Goal: Information Seeking & Learning: Learn about a topic

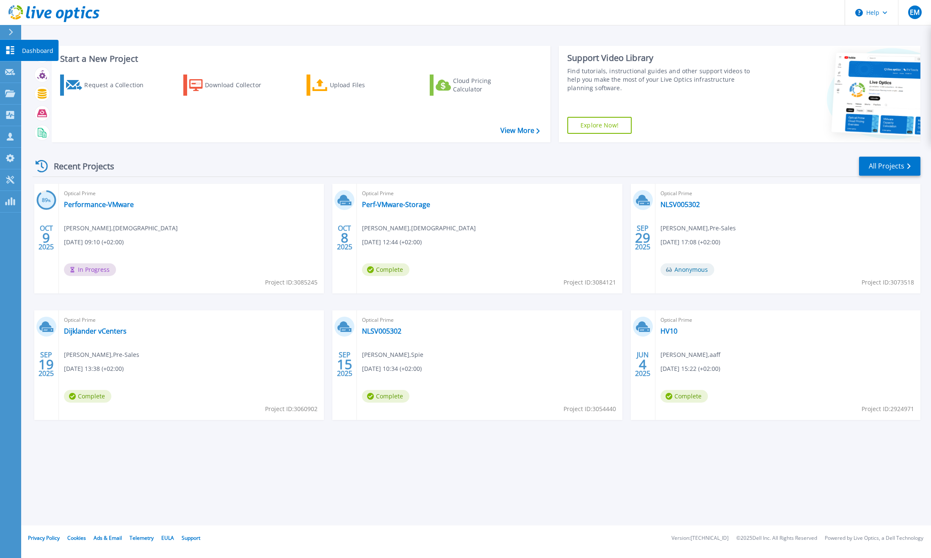
click at [6, 52] on icon at bounding box center [10, 50] width 10 height 8
click at [90, 205] on link "Performance-VMware" at bounding box center [99, 204] width 70 height 8
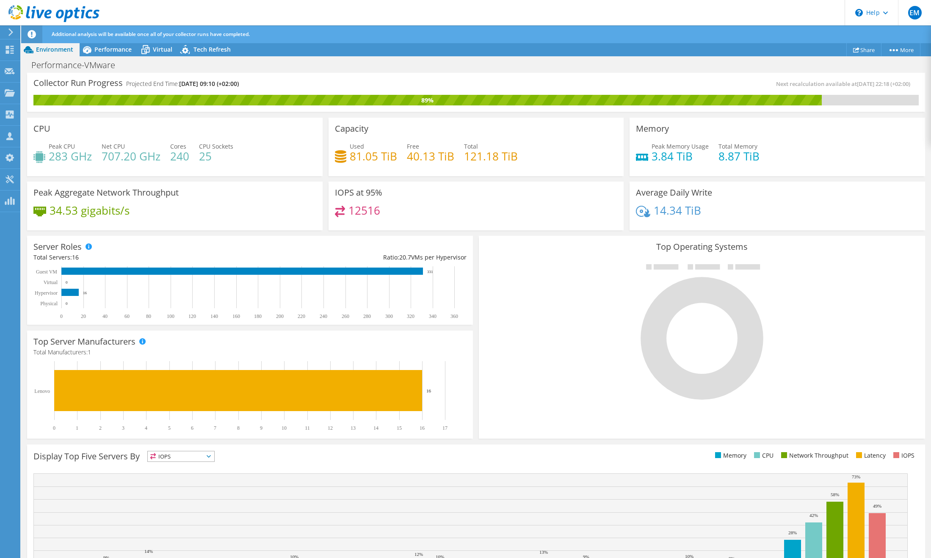
scroll to position [85, 0]
click at [116, 48] on span "Performance" at bounding box center [112, 49] width 37 height 8
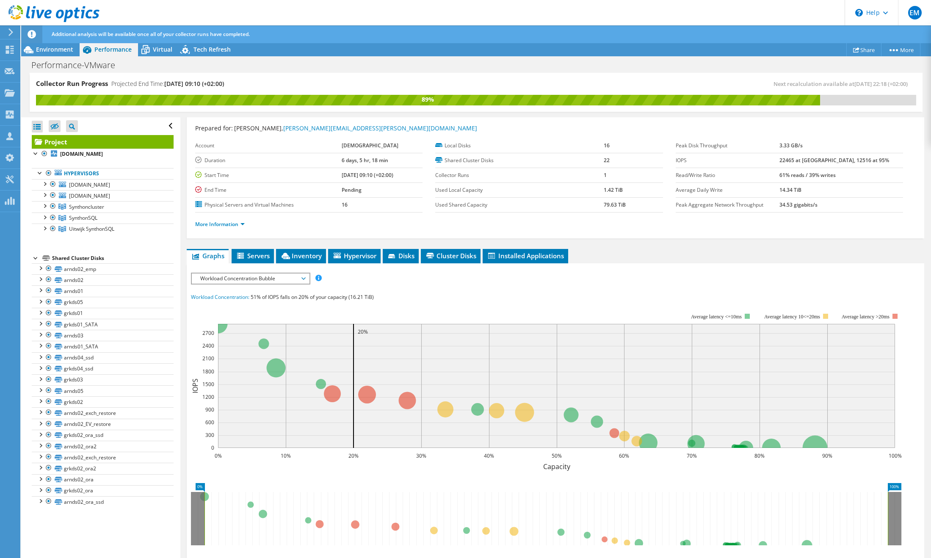
scroll to position [0, 0]
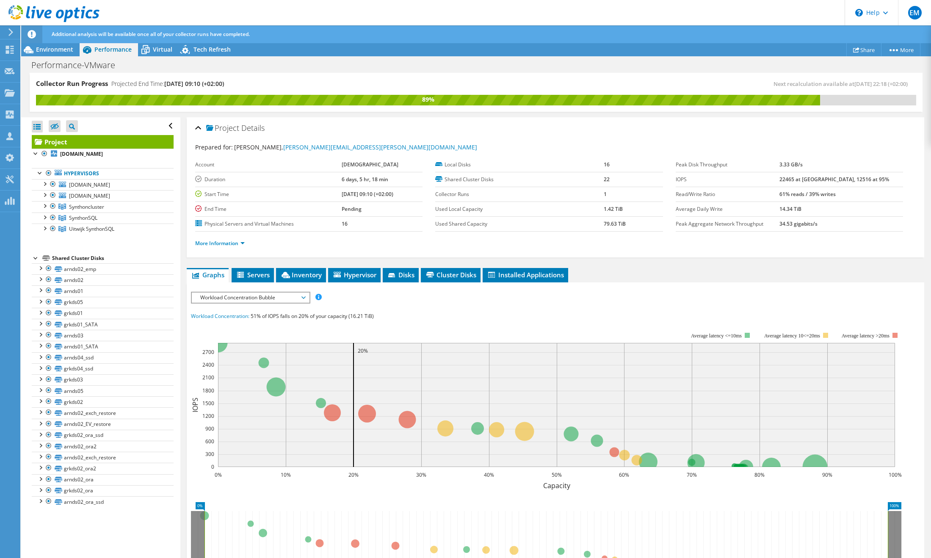
click at [304, 297] on span "Workload Concentration Bubble" at bounding box center [250, 298] width 109 height 10
click at [244, 389] on li "Network Throughput" at bounding box center [250, 389] width 117 height 10
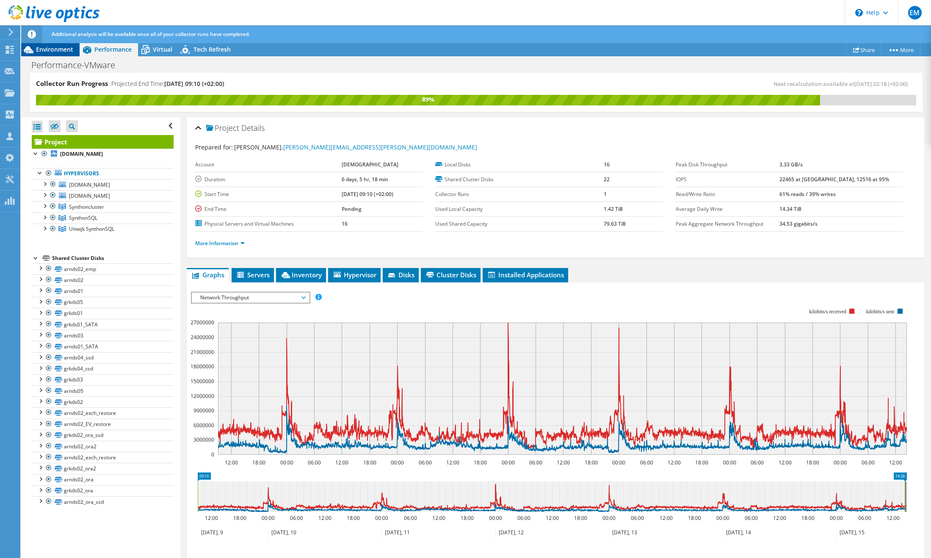
click at [49, 47] on span "Environment" at bounding box center [54, 49] width 37 height 8
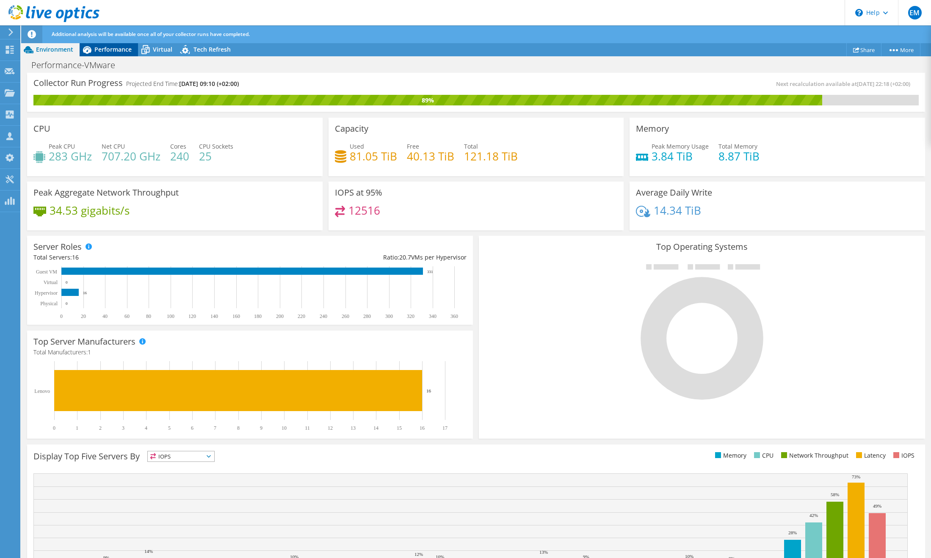
click at [108, 50] on span "Performance" at bounding box center [112, 49] width 37 height 8
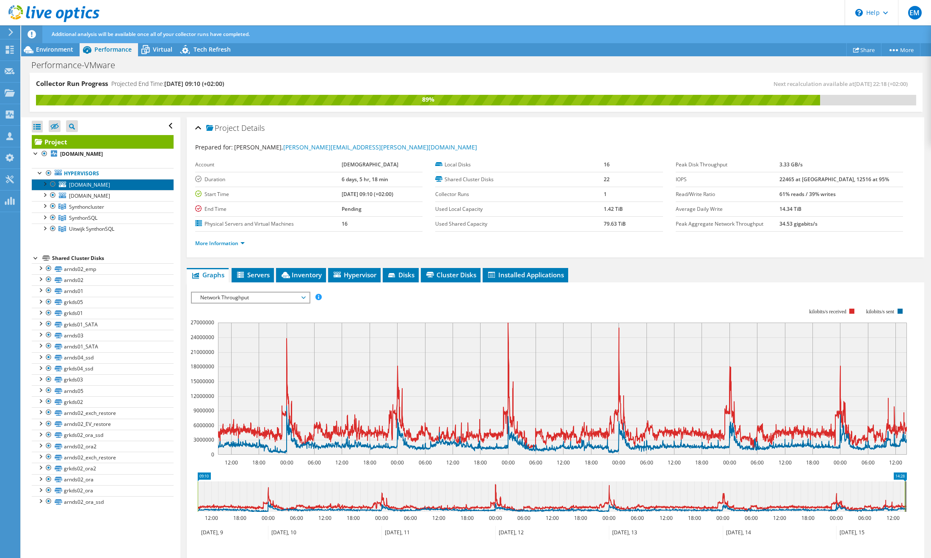
click at [75, 188] on span "[DOMAIN_NAME]" at bounding box center [89, 184] width 41 height 7
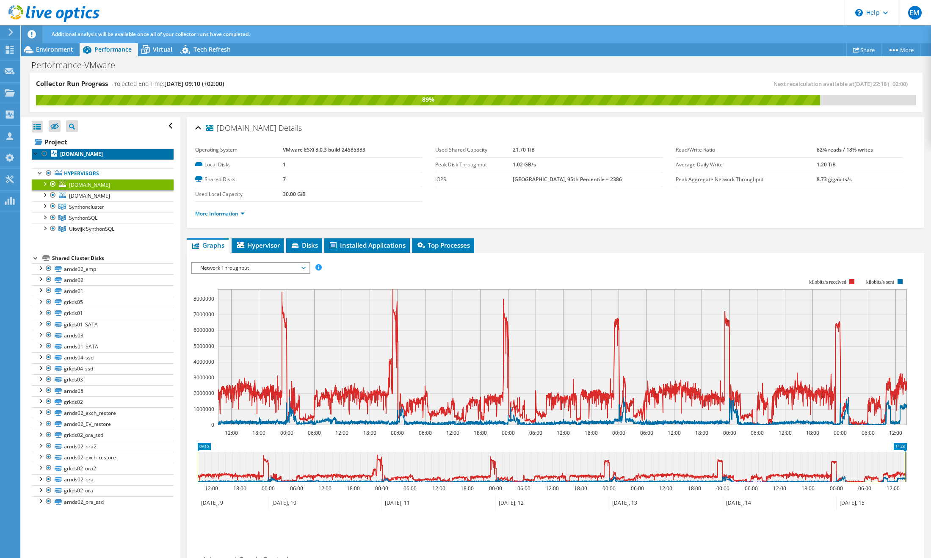
click at [71, 157] on b "[DOMAIN_NAME]" at bounding box center [81, 153] width 43 height 7
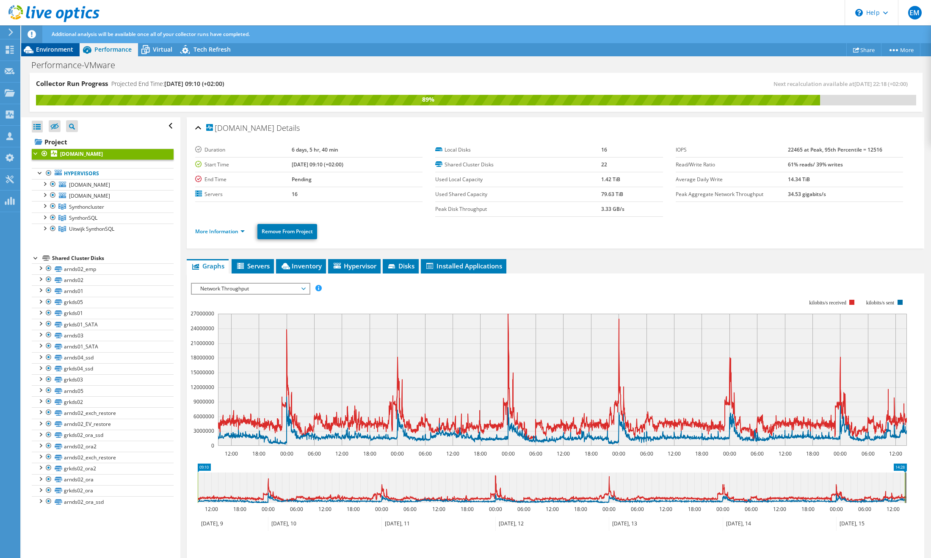
click at [58, 51] on span "Environment" at bounding box center [54, 49] width 37 height 8
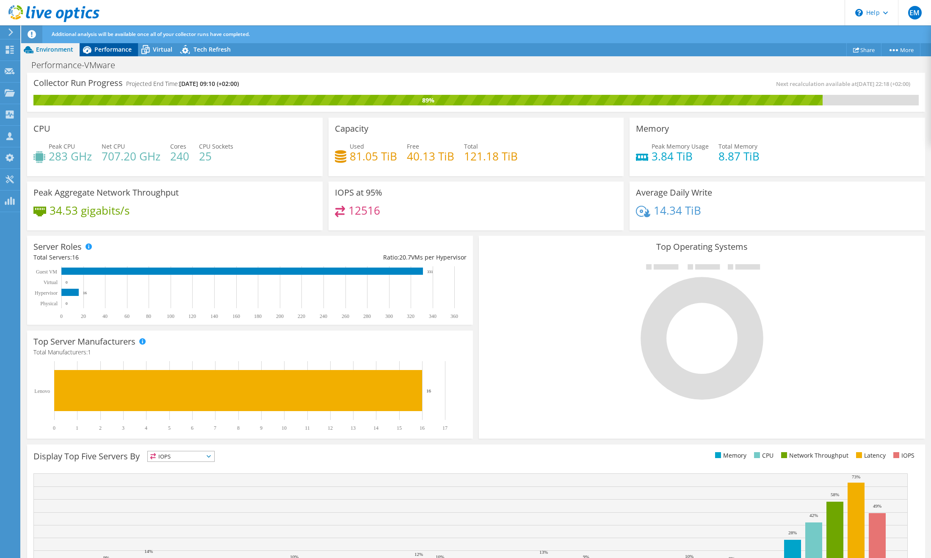
click at [97, 47] on span "Performance" at bounding box center [112, 49] width 37 height 8
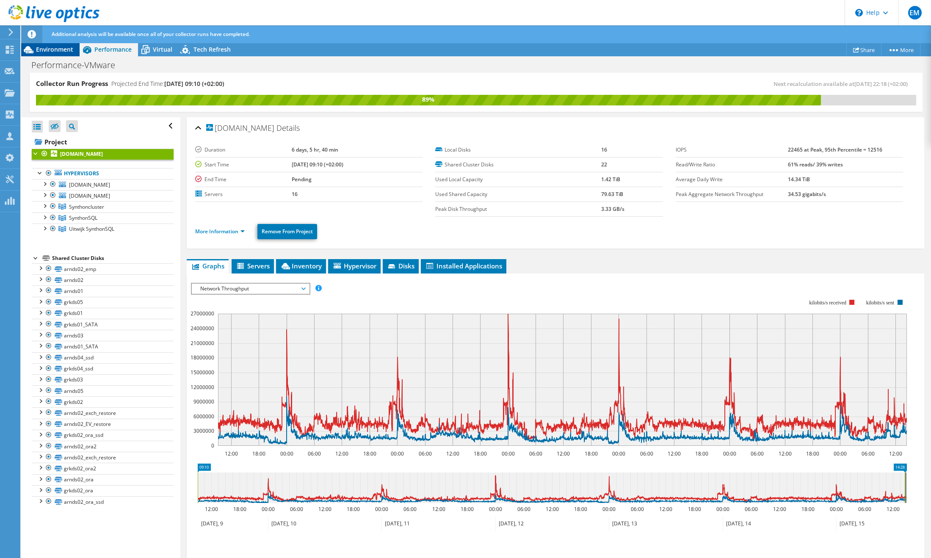
click at [48, 50] on span "Environment" at bounding box center [54, 49] width 37 height 8
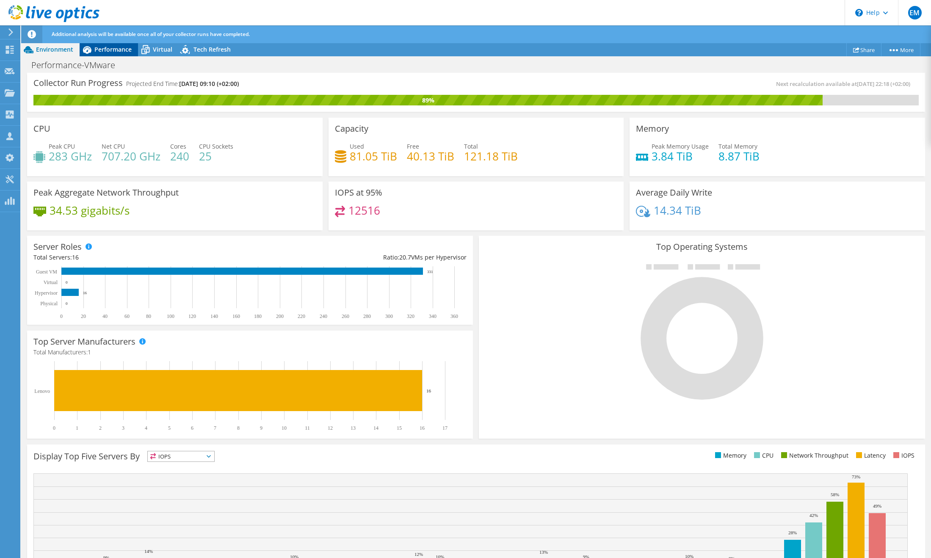
click at [113, 46] on span "Performance" at bounding box center [112, 49] width 37 height 8
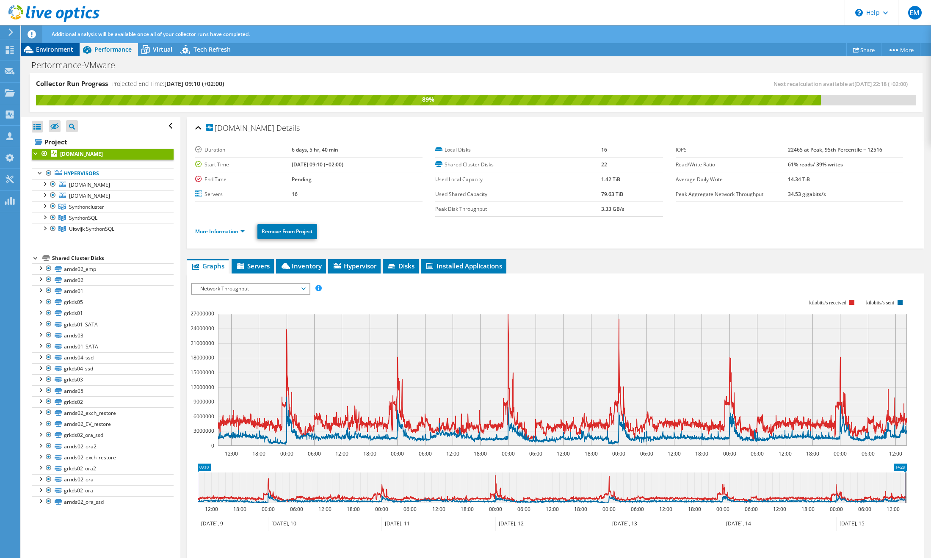
click at [38, 47] on span "Environment" at bounding box center [54, 49] width 37 height 8
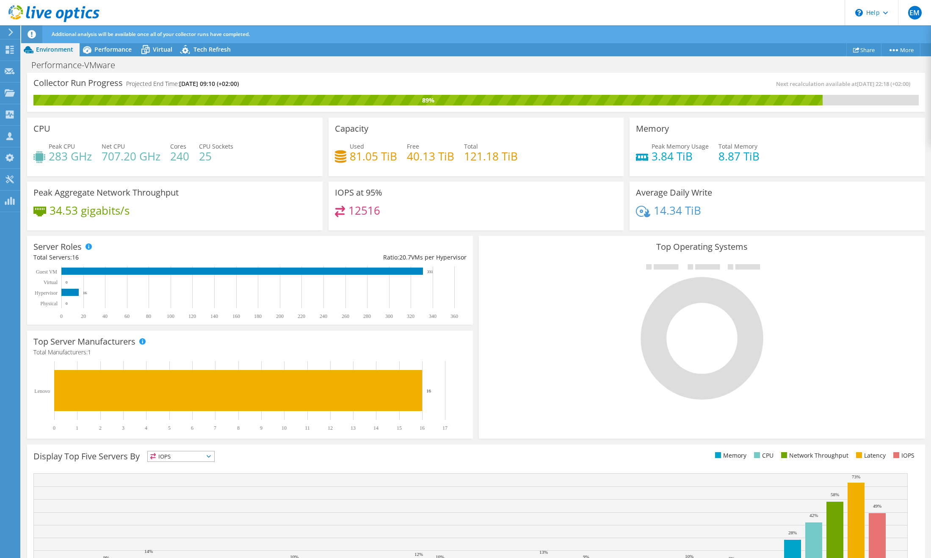
scroll to position [72, 0]
click at [101, 50] on span "Performance" at bounding box center [112, 49] width 37 height 8
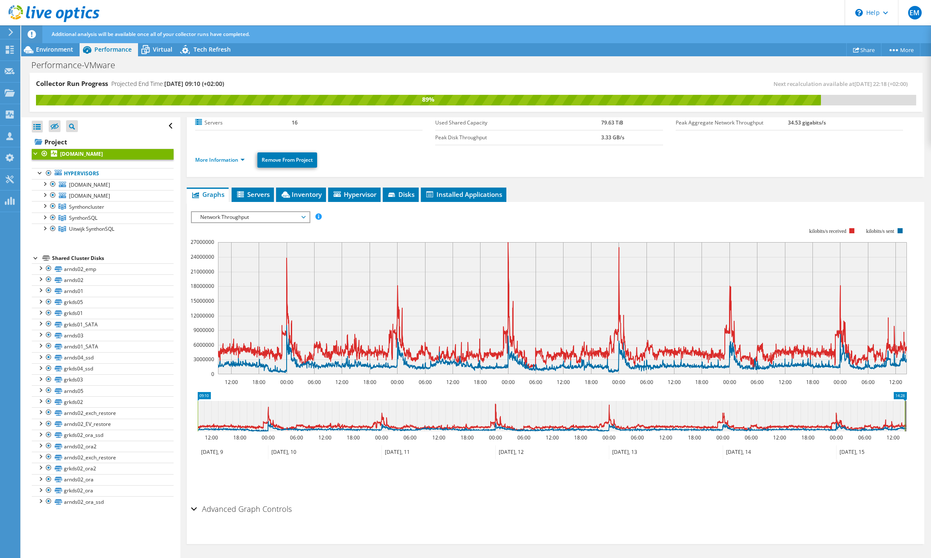
click at [303, 217] on span "Network Throughput" at bounding box center [250, 217] width 109 height 10
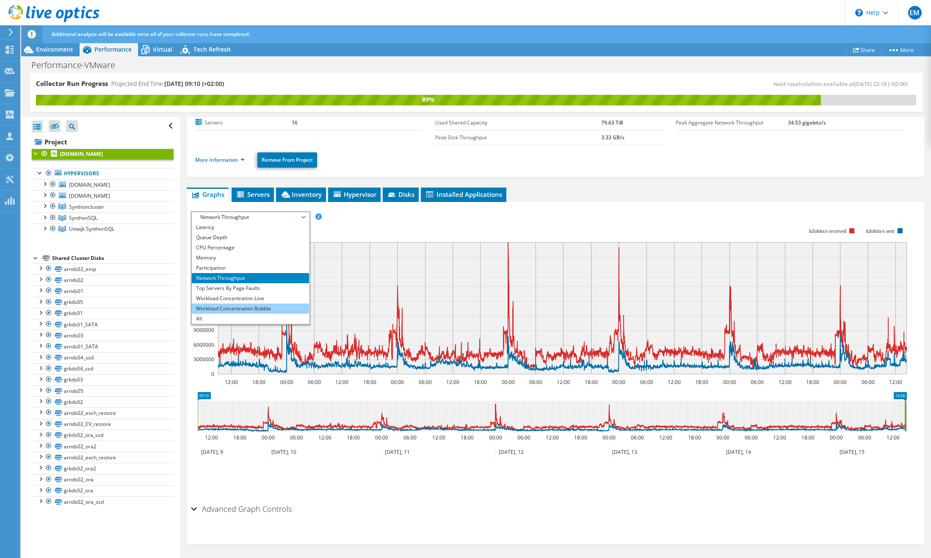
scroll to position [0, 0]
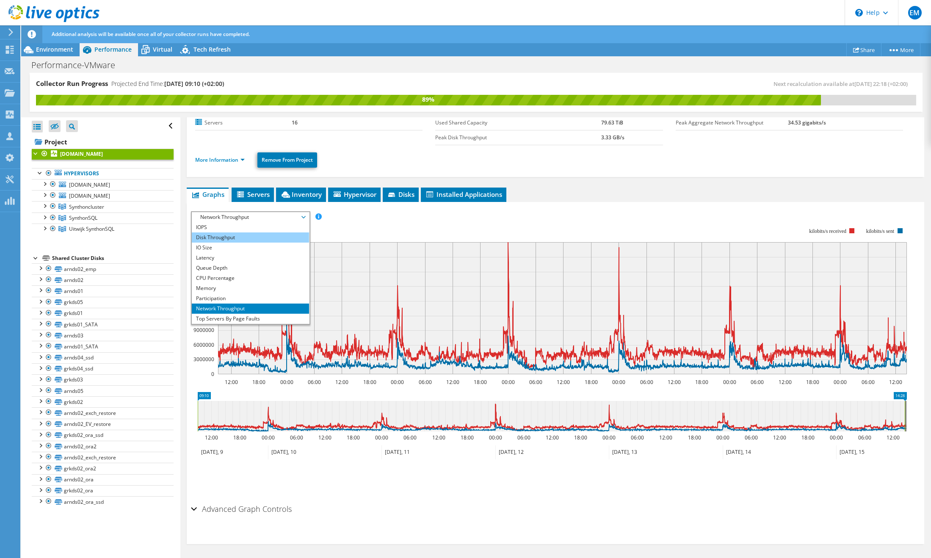
click at [217, 238] on li "Disk Throughput" at bounding box center [250, 237] width 117 height 10
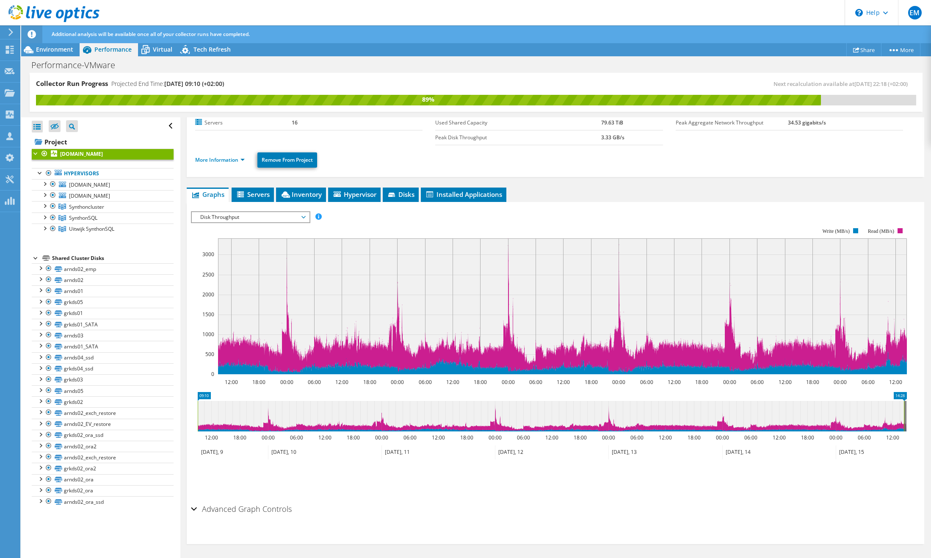
click at [303, 217] on span "Disk Throughput" at bounding box center [250, 217] width 109 height 10
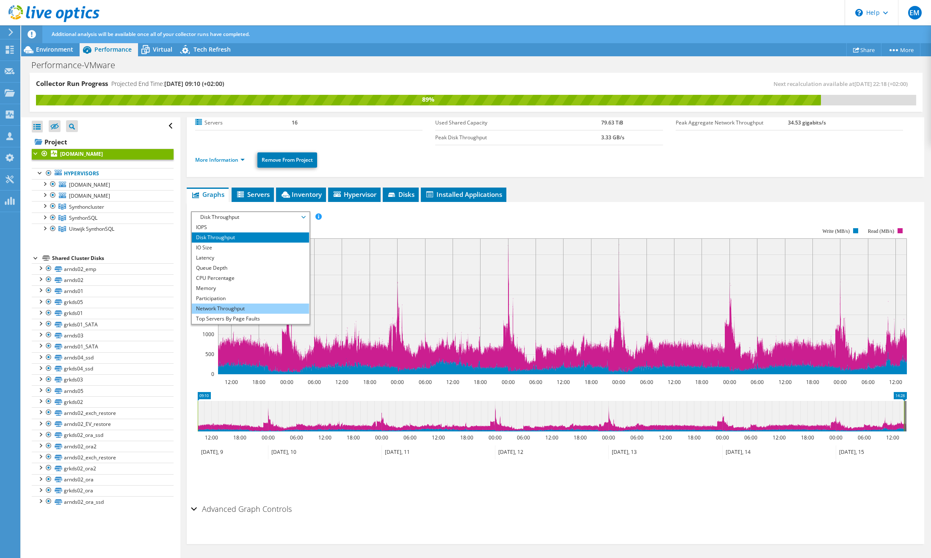
click at [264, 309] on li "Network Throughput" at bounding box center [250, 309] width 117 height 10
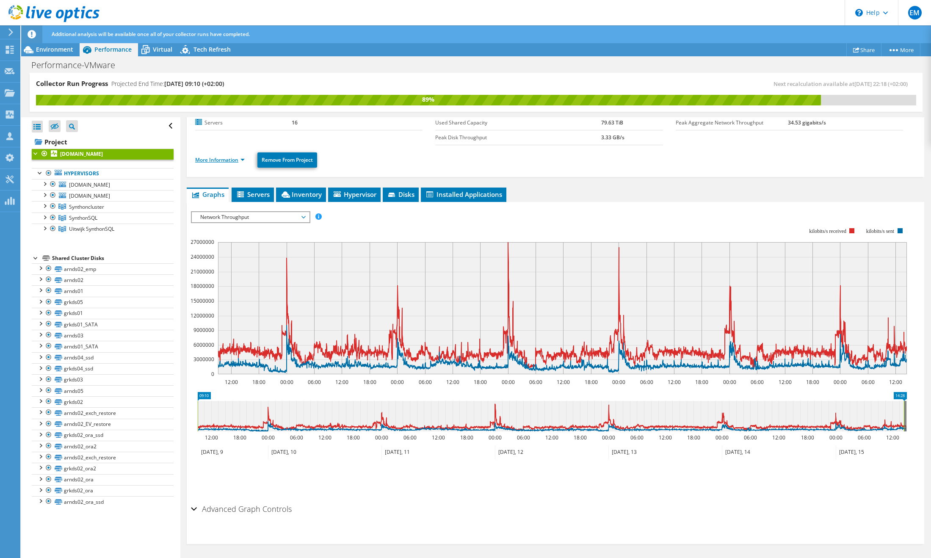
click at [242, 160] on link "More Information" at bounding box center [220, 159] width 50 height 7
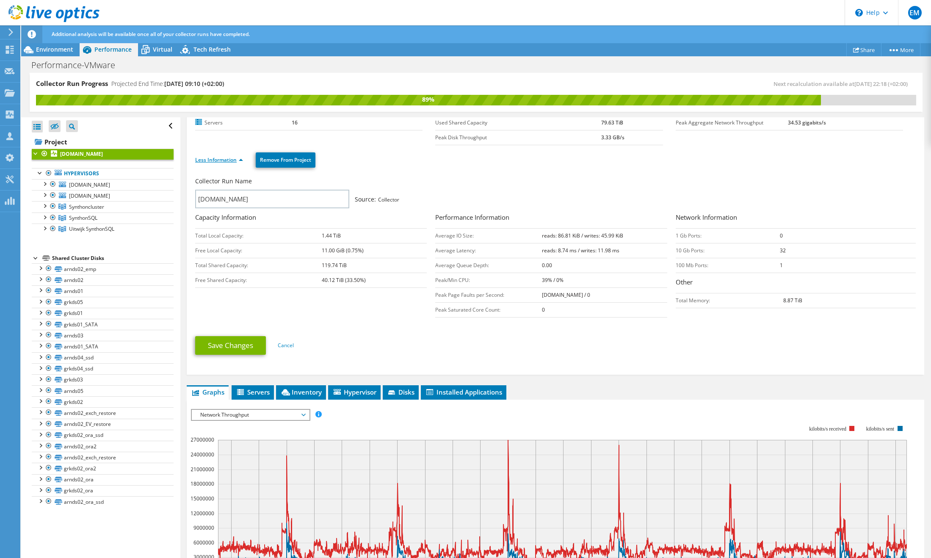
click at [242, 160] on link "Less Information" at bounding box center [219, 159] width 48 height 7
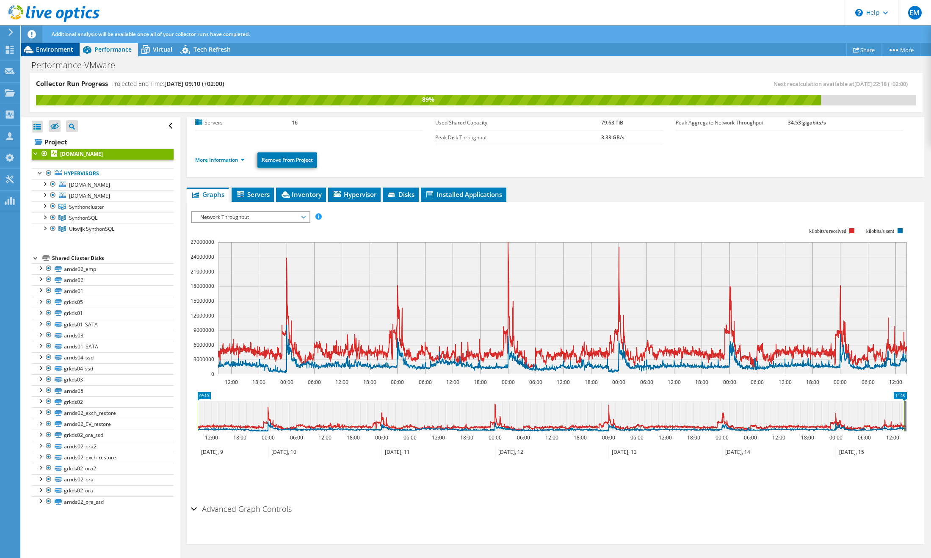
click at [56, 49] on span "Environment" at bounding box center [54, 49] width 37 height 8
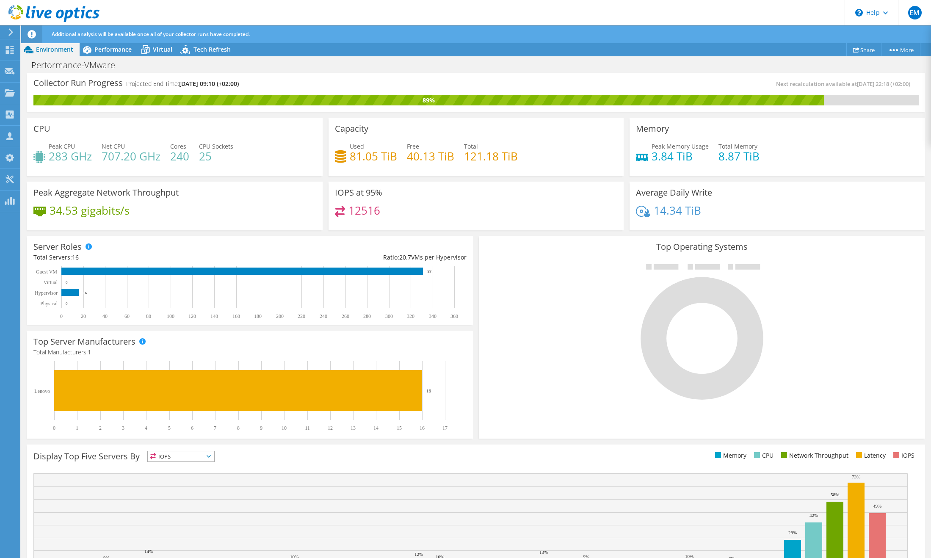
scroll to position [57, 0]
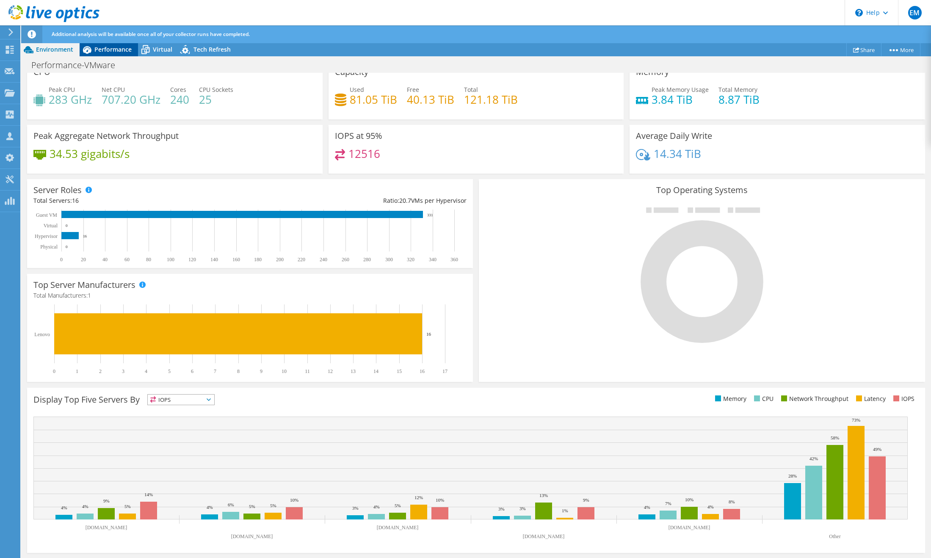
click at [110, 55] on div "Performance" at bounding box center [109, 50] width 58 height 14
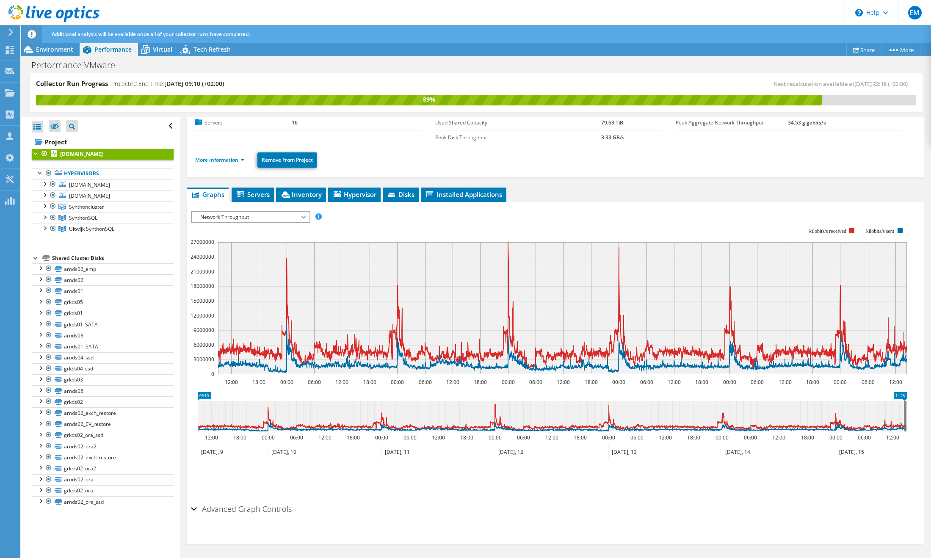
scroll to position [0, 0]
click at [46, 50] on span "Environment" at bounding box center [54, 49] width 37 height 8
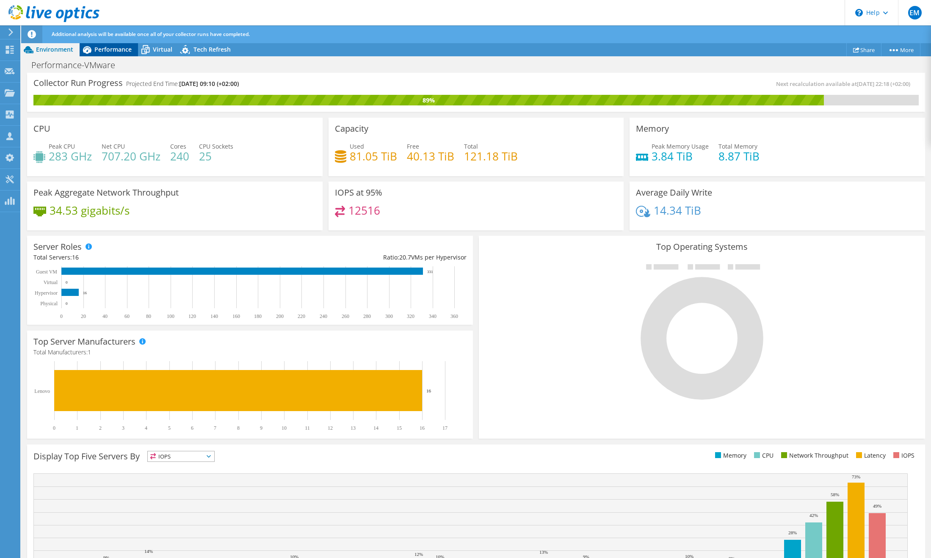
click at [116, 48] on span "Performance" at bounding box center [112, 49] width 37 height 8
